Goal: Information Seeking & Learning: Find contact information

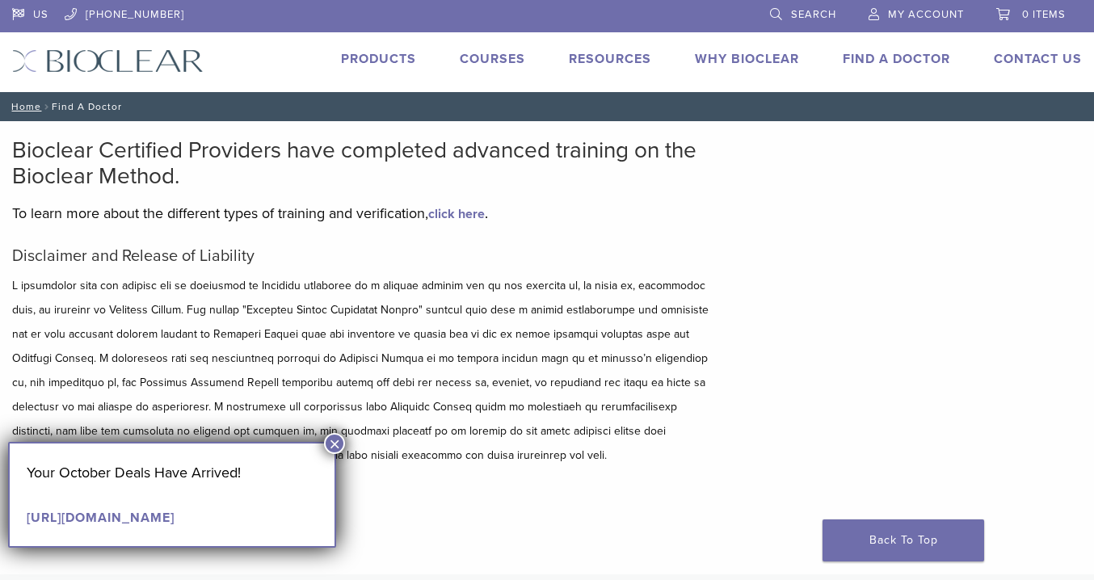
click at [889, 56] on link "Find A Doctor" at bounding box center [896, 59] width 107 height 16
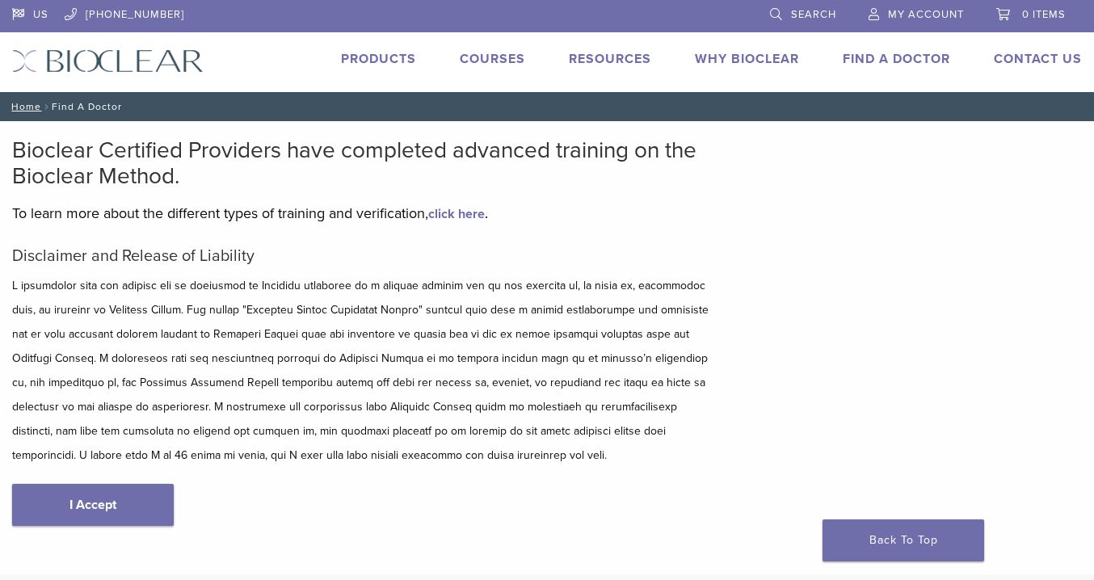
click at [909, 60] on link "Find A Doctor" at bounding box center [896, 59] width 107 height 16
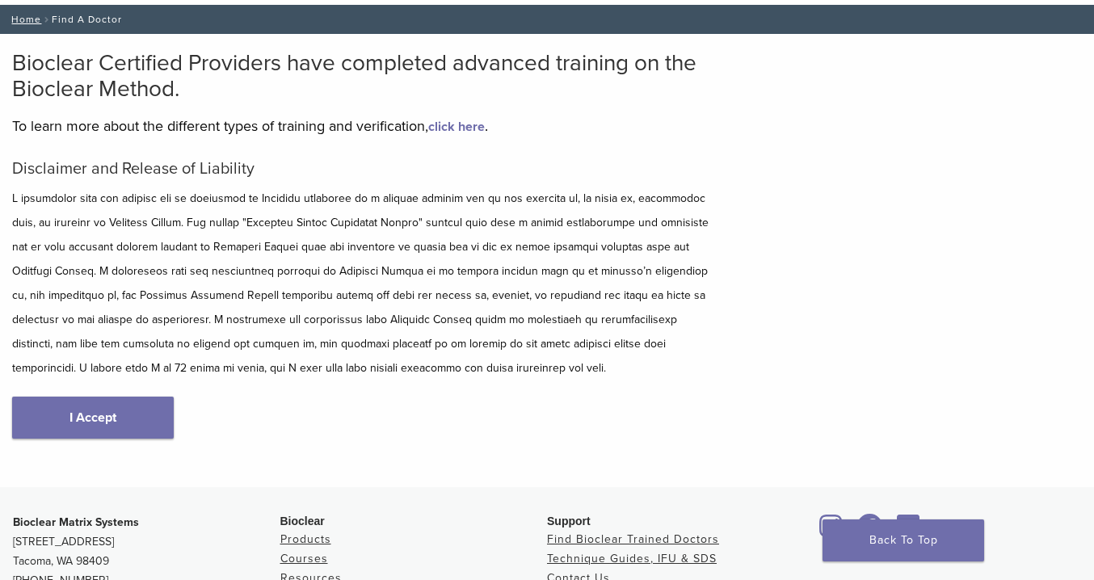
scroll to position [380, 0]
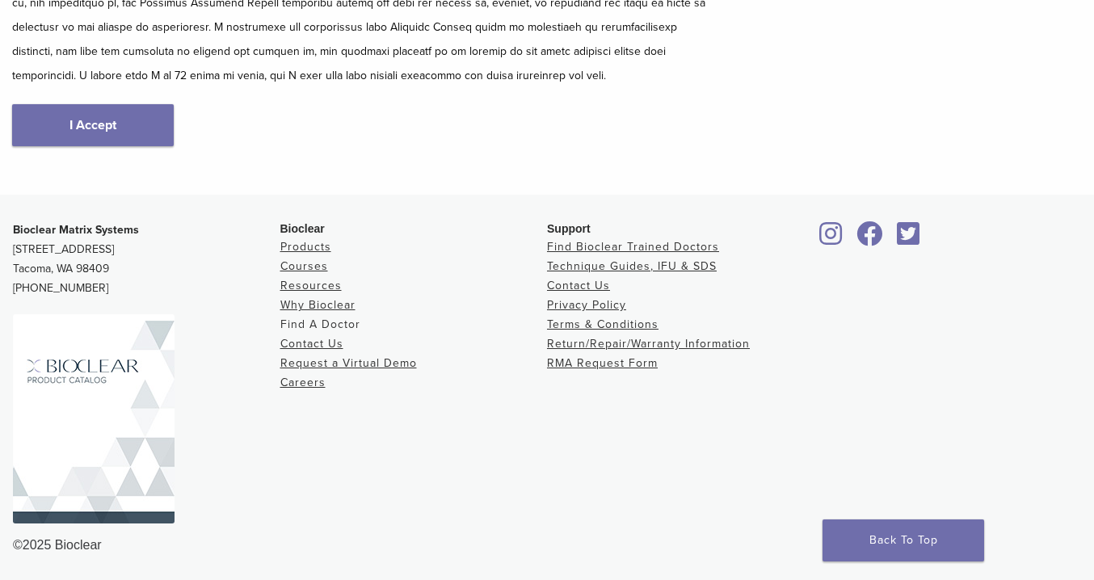
click at [347, 325] on link "Find A Doctor" at bounding box center [320, 325] width 80 height 14
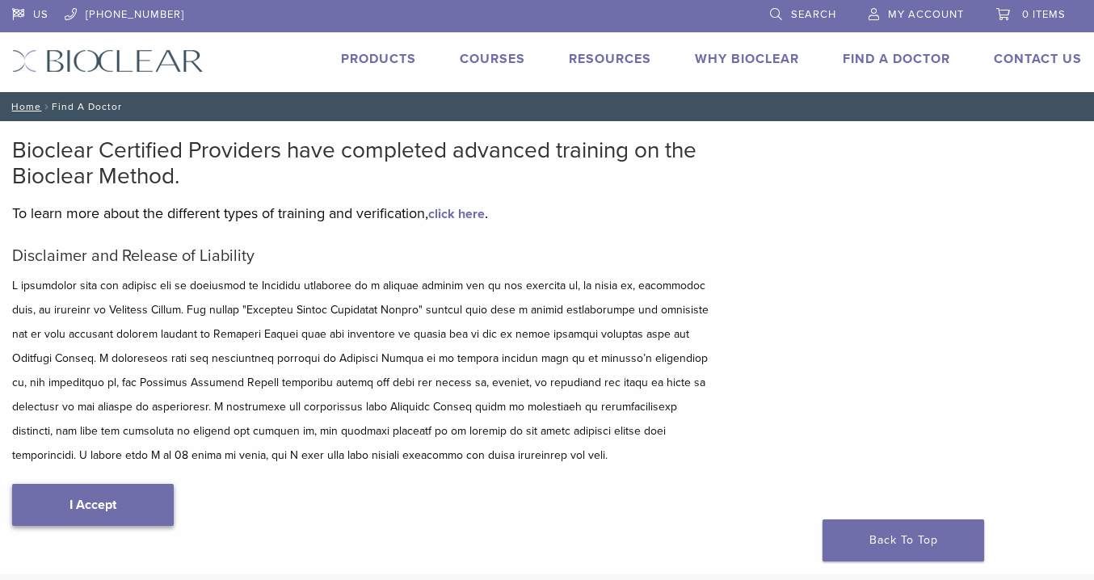
click at [134, 501] on link "I Accept" at bounding box center [93, 505] width 162 height 42
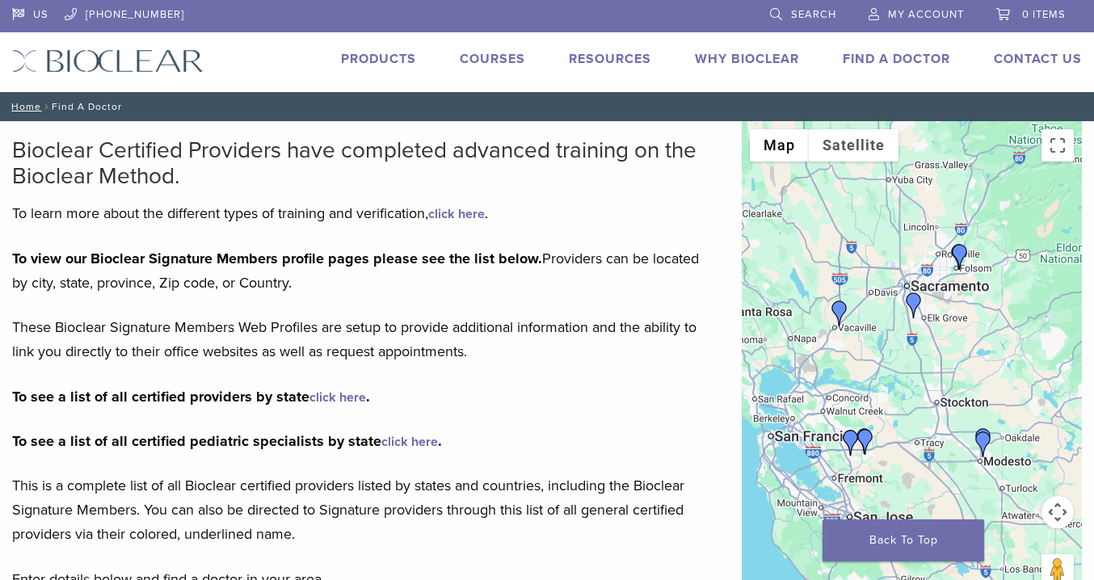
click at [963, 252] on img "Dr. Julianne Digiorno" at bounding box center [960, 257] width 26 height 26
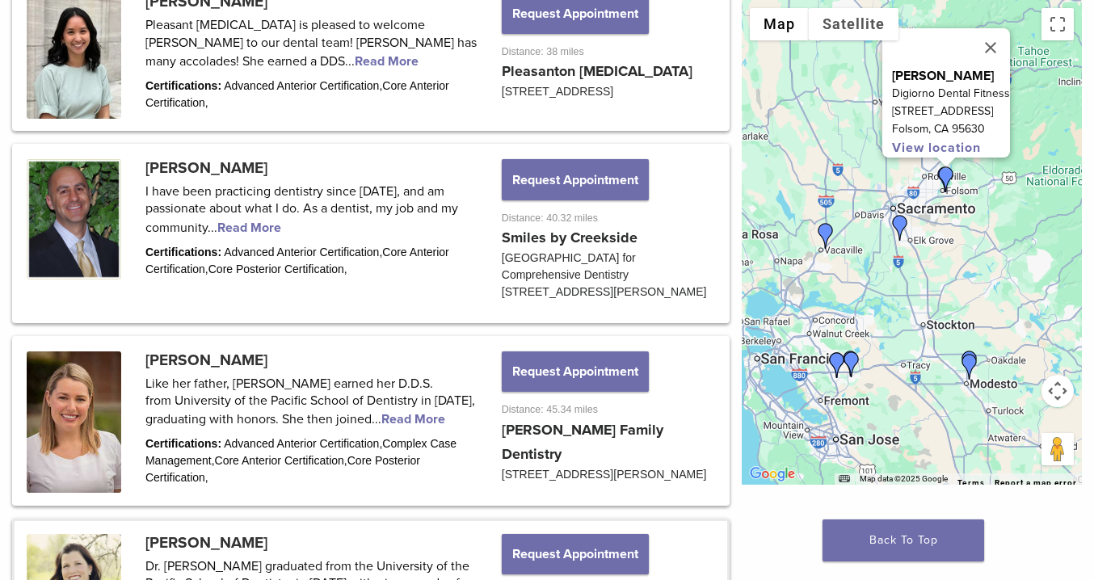
scroll to position [2534, 0]
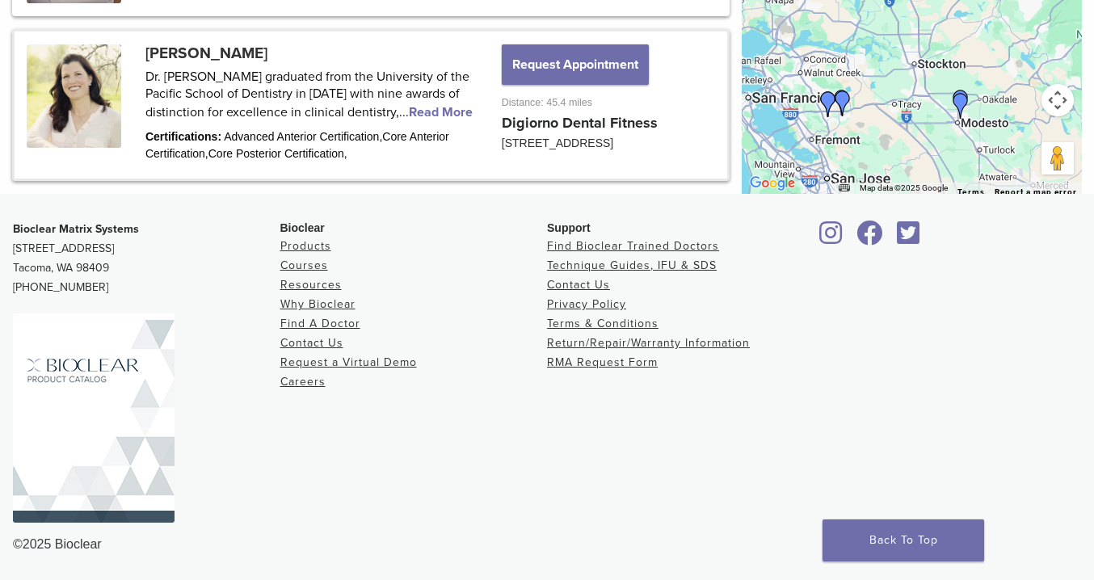
click at [314, 70] on link at bounding box center [371, 105] width 713 height 147
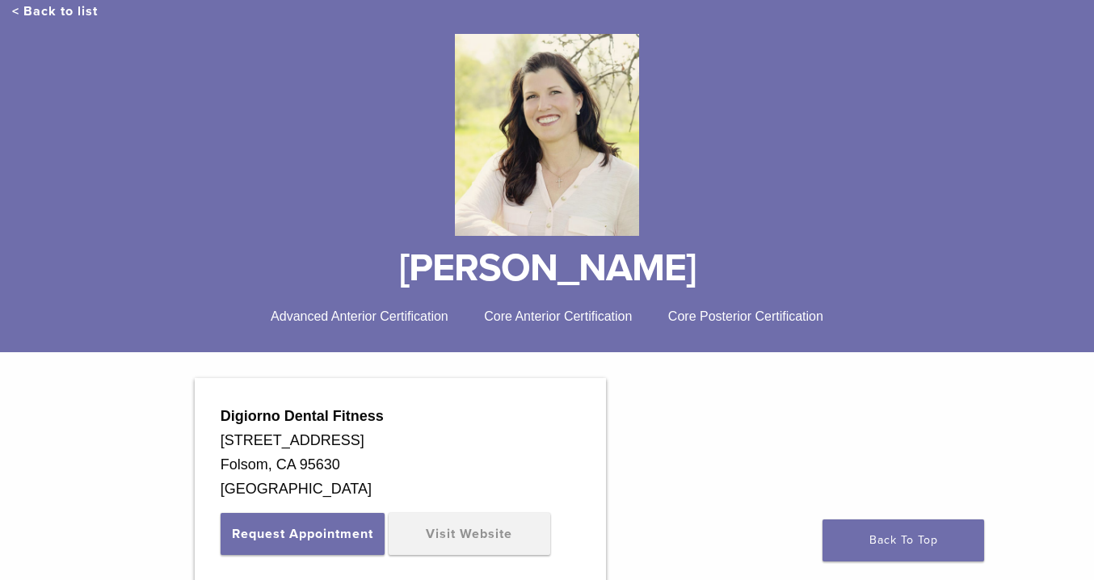
scroll to position [161, 0]
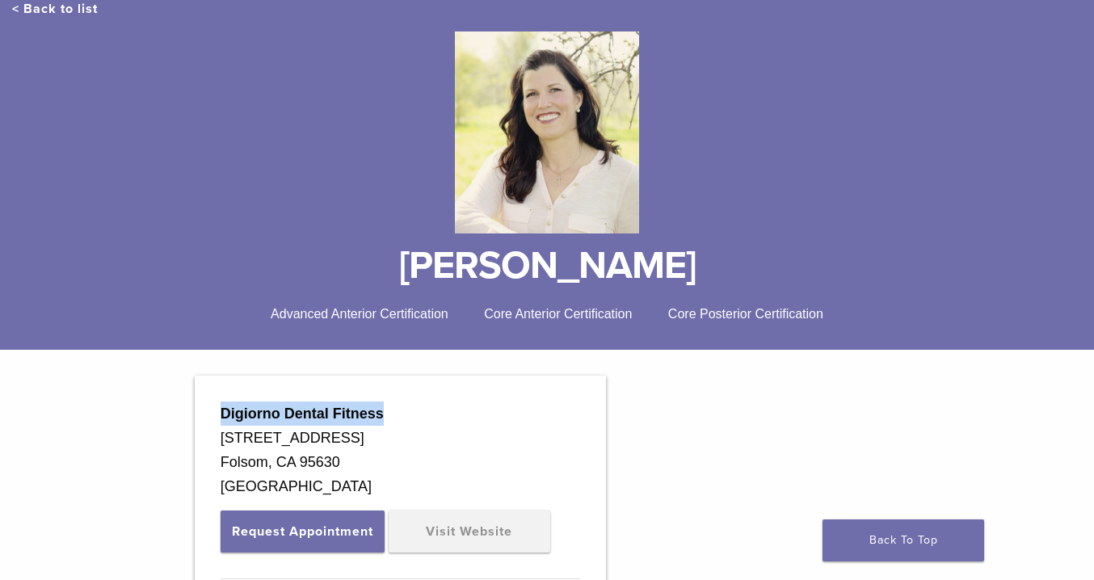
drag, startPoint x: 386, startPoint y: 415, endPoint x: 216, endPoint y: 417, distance: 170.5
copy strong "Digiorno Dental Fitness"
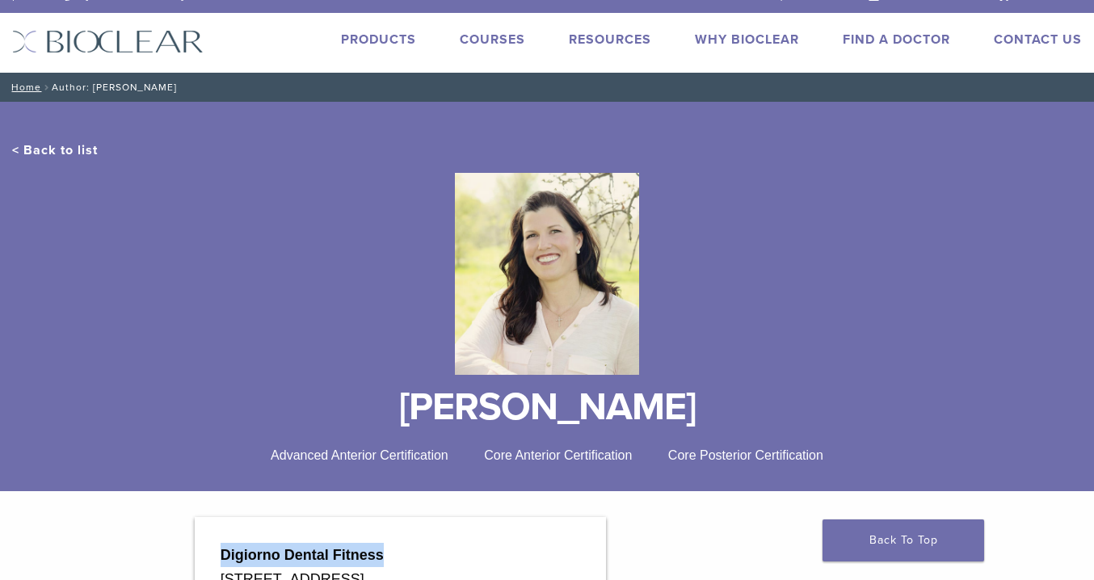
scroll to position [0, 0]
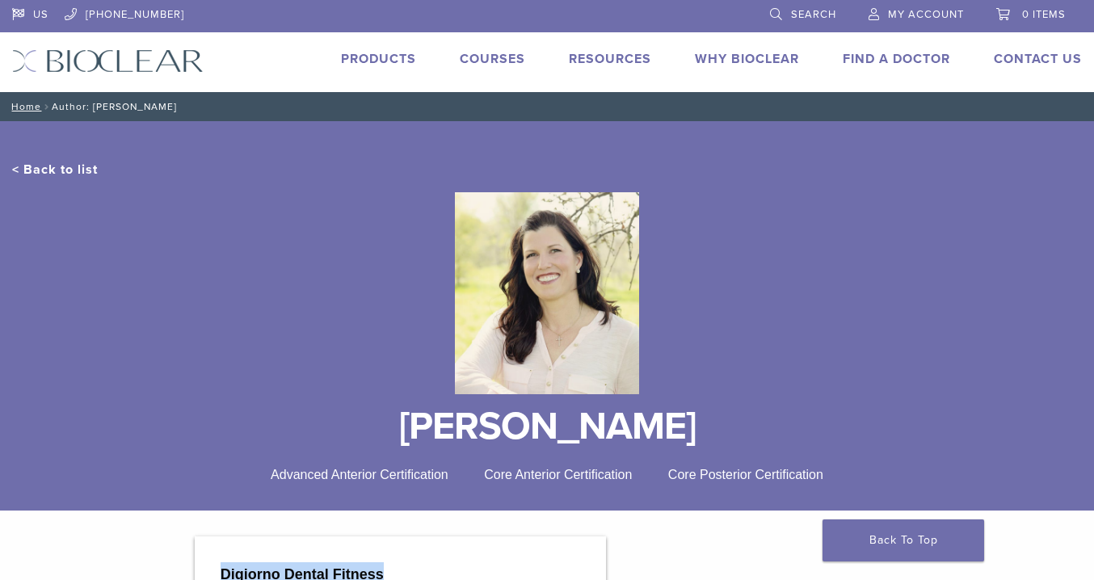
click at [768, 58] on link "Why Bioclear" at bounding box center [747, 59] width 104 height 16
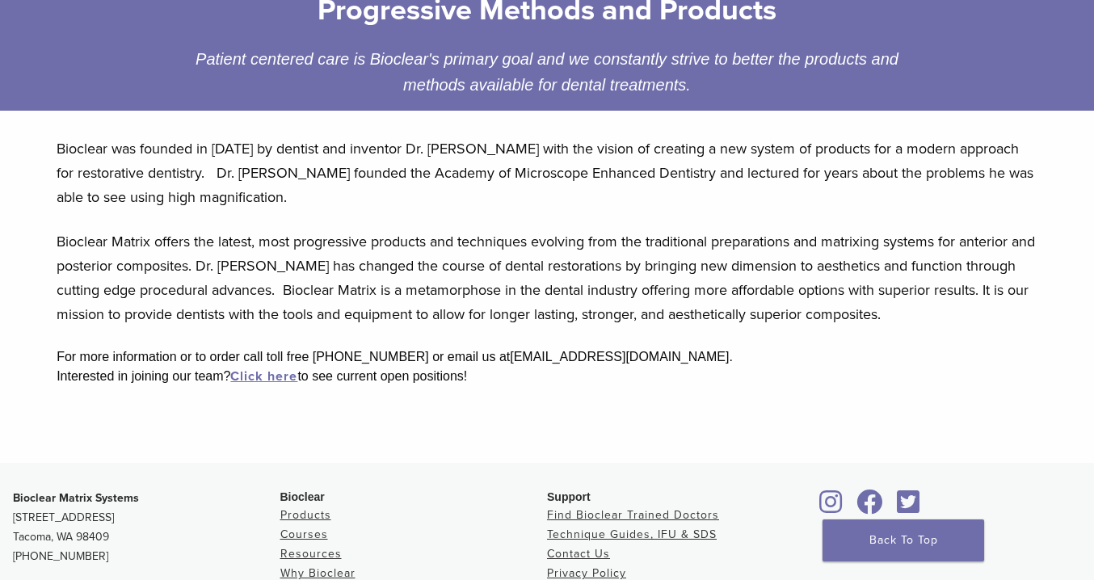
scroll to position [585, 0]
